Goal: Find specific page/section: Find specific page/section

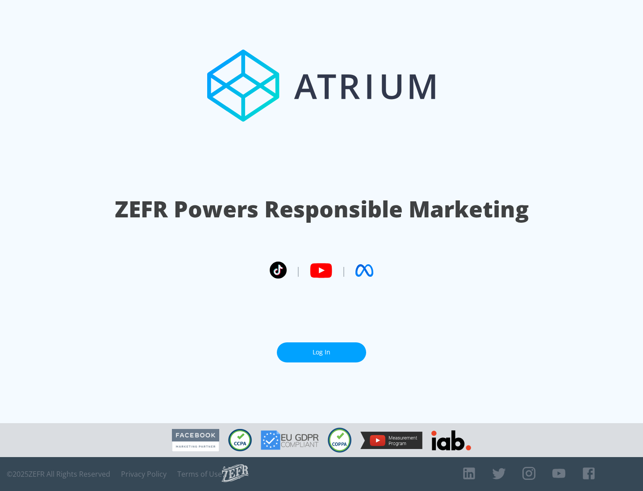
click at [321, 349] on link "Log In" at bounding box center [321, 352] width 89 height 20
